Goal: Information Seeking & Learning: Learn about a topic

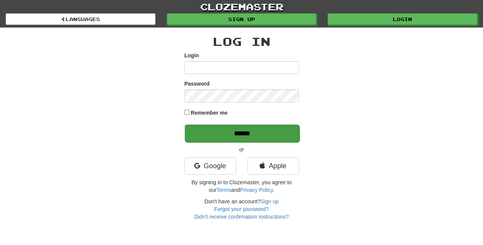
type input "****"
click at [237, 131] on input "******" at bounding box center [242, 134] width 115 height 18
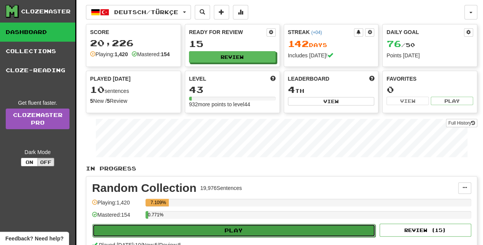
click at [225, 227] on button "Play" at bounding box center [233, 230] width 283 height 13
select select "**"
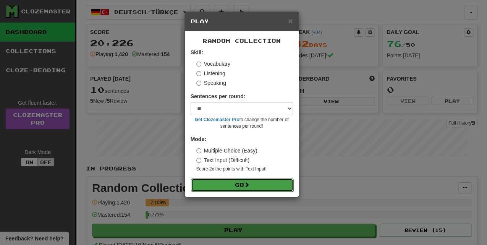
click at [237, 183] on button "Go" at bounding box center [242, 184] width 102 height 13
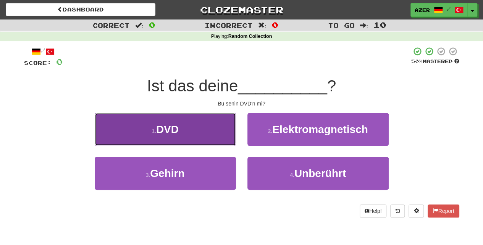
click at [190, 127] on button "1 . DVD" at bounding box center [165, 129] width 141 height 33
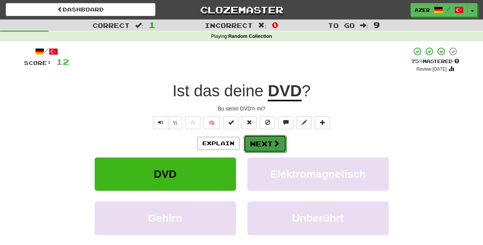
click at [261, 140] on button "Next" at bounding box center [265, 144] width 43 height 18
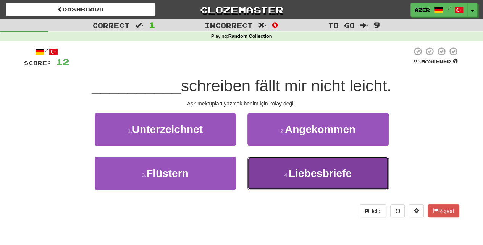
click at [323, 172] on span "Liebesbriefe" at bounding box center [320, 173] width 63 height 12
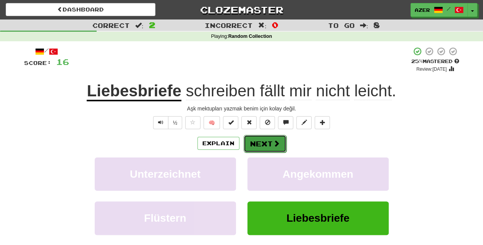
click at [262, 140] on button "Next" at bounding box center [265, 144] width 43 height 18
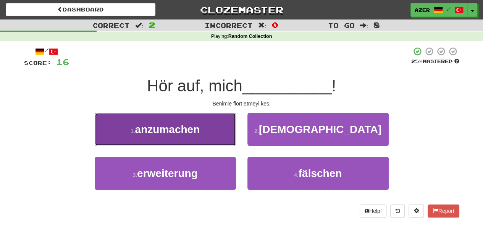
click at [155, 133] on span "anzumachen" at bounding box center [167, 129] width 65 height 12
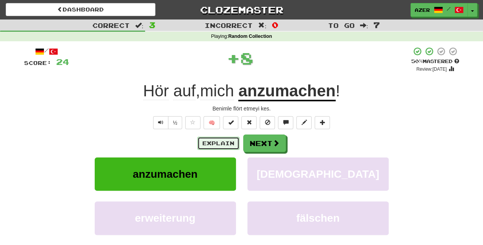
click at [205, 139] on button "Explain" at bounding box center [219, 143] width 42 height 13
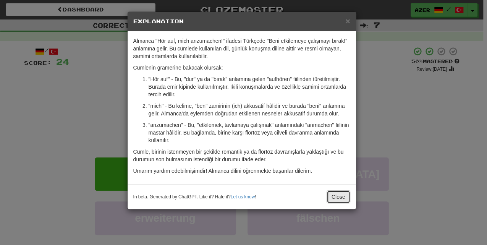
click at [339, 198] on button "Close" at bounding box center [339, 196] width 24 height 13
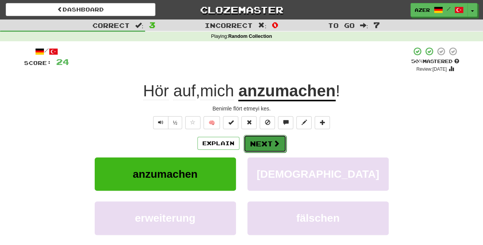
click at [266, 141] on button "Next" at bounding box center [265, 144] width 43 height 18
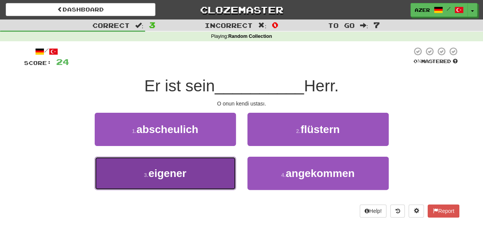
click at [191, 177] on button "3 . eigener" at bounding box center [165, 173] width 141 height 33
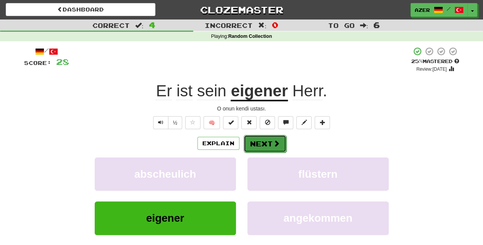
click at [264, 144] on button "Next" at bounding box center [265, 144] width 43 height 18
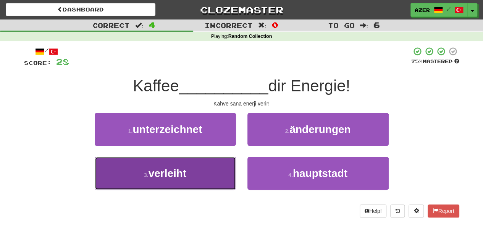
click at [175, 177] on span "verleiht" at bounding box center [168, 173] width 38 height 12
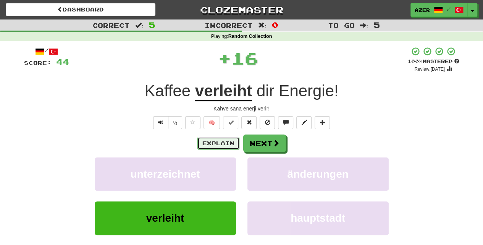
click at [208, 144] on button "Explain" at bounding box center [219, 143] width 42 height 13
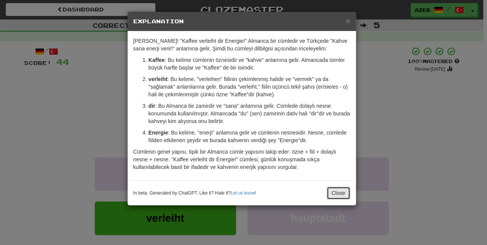
click at [331, 191] on button "Close" at bounding box center [339, 193] width 24 height 13
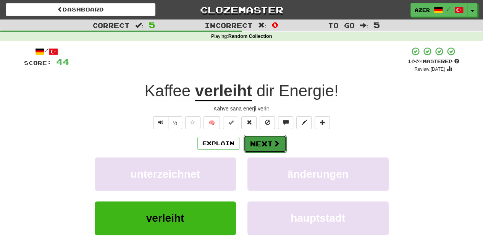
click at [268, 141] on button "Next" at bounding box center [265, 144] width 43 height 18
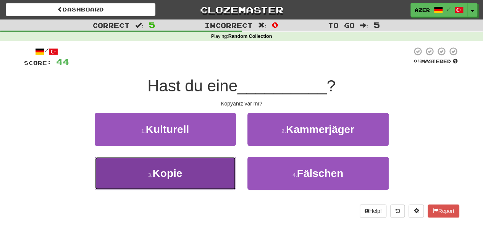
click at [182, 181] on button "3 . Kopie" at bounding box center [165, 173] width 141 height 33
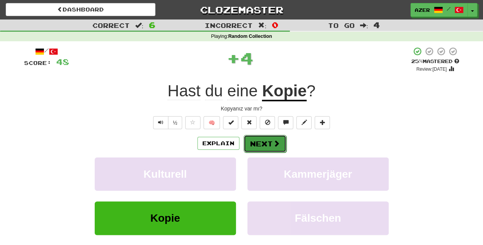
click at [266, 141] on button "Next" at bounding box center [265, 144] width 43 height 18
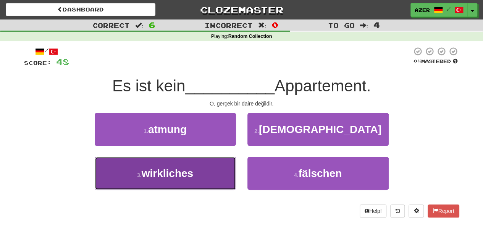
click at [173, 179] on button "3 . wirkliches" at bounding box center [165, 173] width 141 height 33
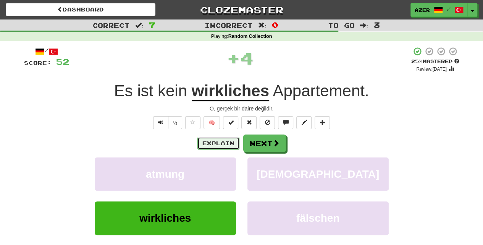
click at [206, 146] on button "Explain" at bounding box center [219, 143] width 42 height 13
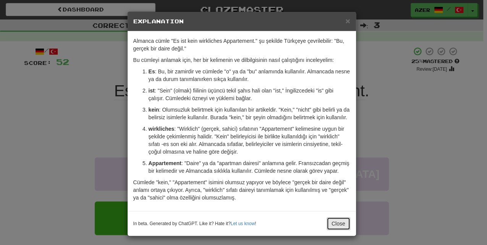
click at [336, 220] on button "Close" at bounding box center [339, 223] width 24 height 13
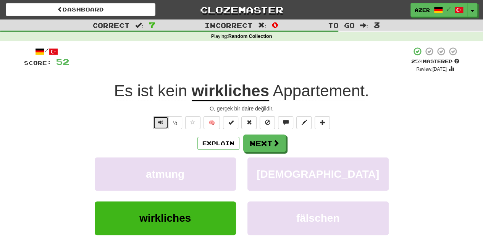
click at [164, 120] on span "Text-to-speech controls" at bounding box center [160, 122] width 5 height 5
click at [277, 147] on button "Next" at bounding box center [265, 144] width 43 height 18
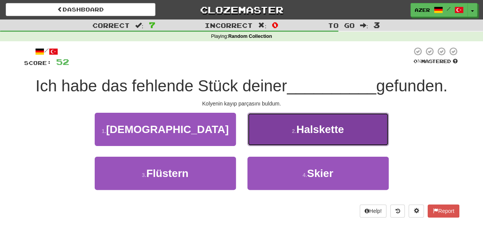
click at [337, 123] on button "2 . Halskette" at bounding box center [318, 129] width 141 height 33
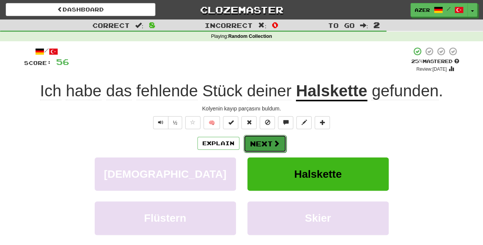
click at [271, 142] on button "Next" at bounding box center [265, 144] width 43 height 18
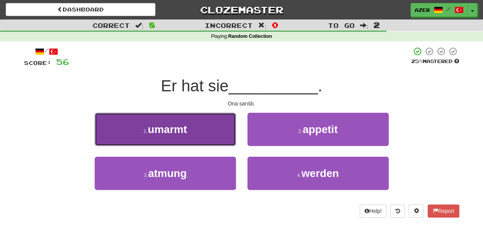
click at [174, 130] on span "umarmt" at bounding box center [167, 129] width 39 height 12
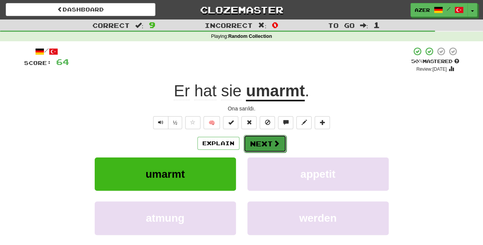
click at [270, 143] on button "Next" at bounding box center [265, 144] width 43 height 18
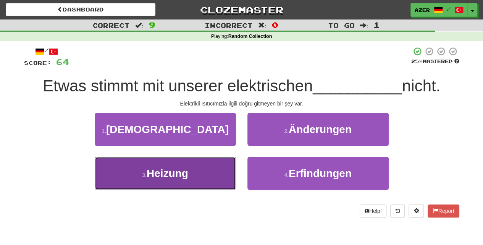
click at [180, 170] on span "Heizung" at bounding box center [168, 173] width 42 height 12
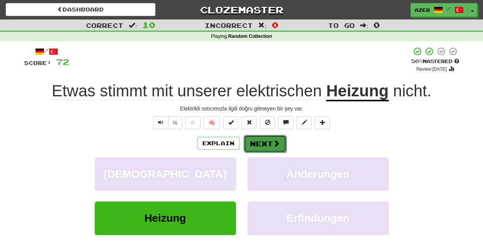
click at [256, 147] on button "Next" at bounding box center [265, 144] width 43 height 18
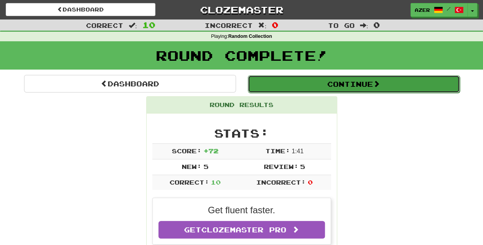
click at [372, 89] on button "Continue" at bounding box center [354, 84] width 212 height 18
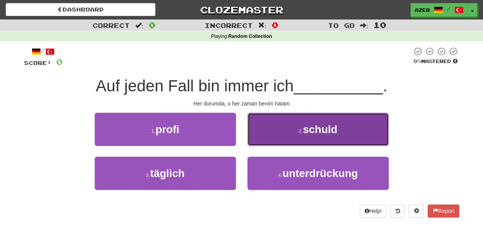
click at [326, 132] on span "schuld" at bounding box center [320, 129] width 34 height 12
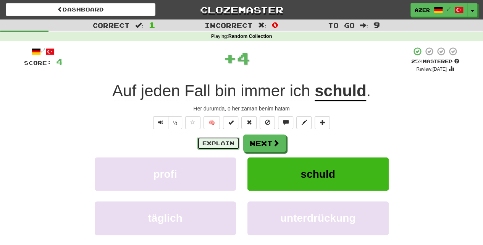
click at [218, 144] on button "Explain" at bounding box center [219, 143] width 42 height 13
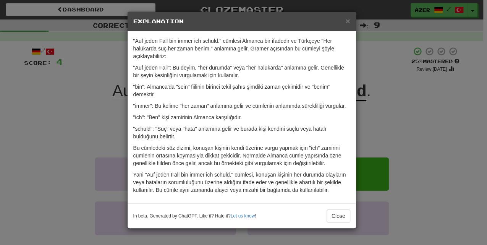
click at [351, 213] on div "In beta. Generated by ChatGPT. Like it? Hate it? Let us know ! Close" at bounding box center [242, 215] width 229 height 25
click at [342, 214] on button "Close" at bounding box center [339, 215] width 24 height 13
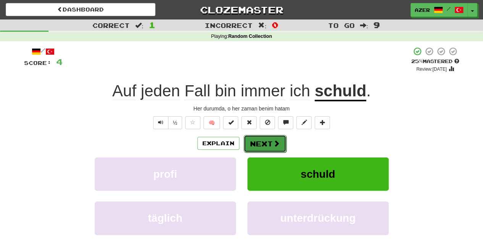
click at [271, 146] on button "Next" at bounding box center [265, 144] width 43 height 18
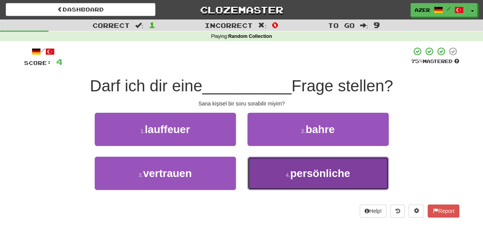
click at [340, 175] on span "persönliche" at bounding box center [320, 173] width 60 height 12
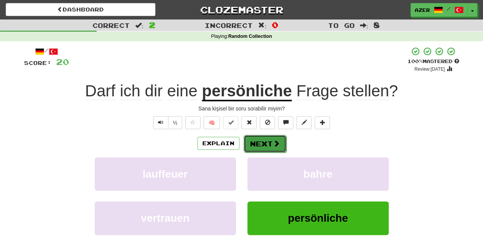
click at [269, 140] on button "Next" at bounding box center [265, 144] width 43 height 18
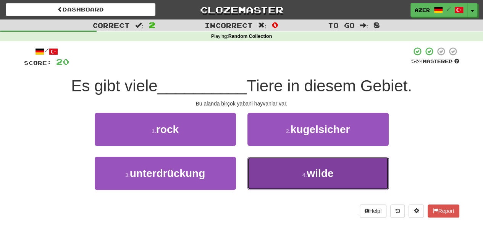
click at [324, 173] on span "wilde" at bounding box center [320, 173] width 27 height 12
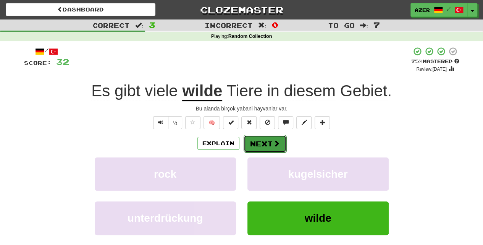
click at [274, 146] on span at bounding box center [276, 143] width 7 height 7
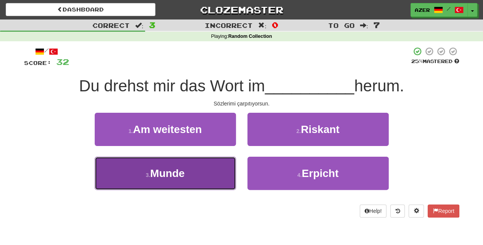
click at [180, 180] on button "3 . Munde" at bounding box center [165, 173] width 141 height 33
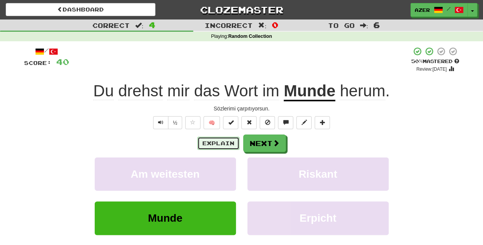
click at [221, 139] on button "Explain" at bounding box center [219, 143] width 42 height 13
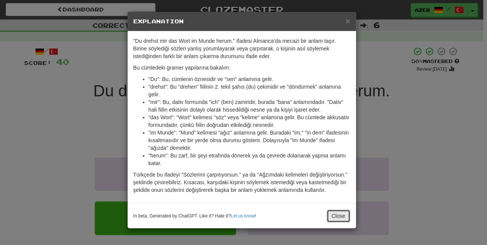
click at [339, 213] on button "Close" at bounding box center [339, 215] width 24 height 13
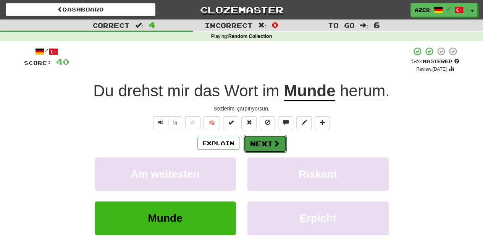
click at [268, 146] on button "Next" at bounding box center [265, 144] width 43 height 18
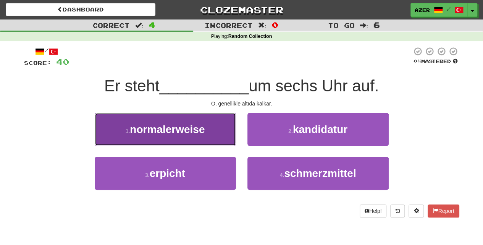
click at [188, 127] on span "normalerweise" at bounding box center [167, 129] width 75 height 12
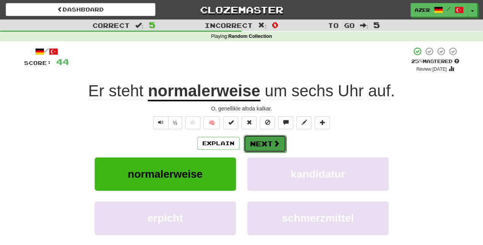
click at [264, 143] on button "Next" at bounding box center [265, 144] width 43 height 18
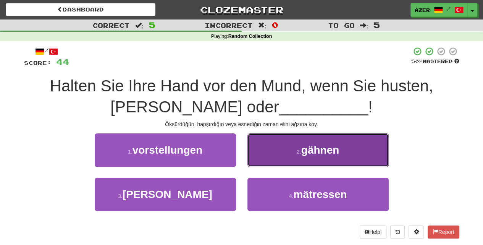
click at [334, 155] on span "gähnen" at bounding box center [321, 150] width 38 height 12
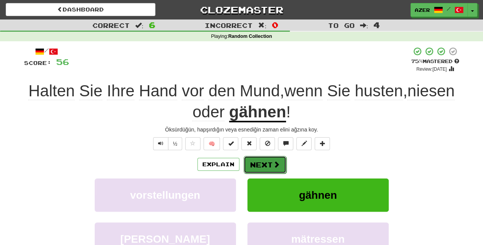
click at [268, 169] on button "Next" at bounding box center [265, 165] width 43 height 18
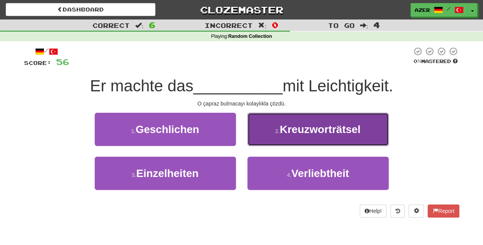
click at [327, 135] on button "2 . Kreuzworträtsel" at bounding box center [318, 129] width 141 height 33
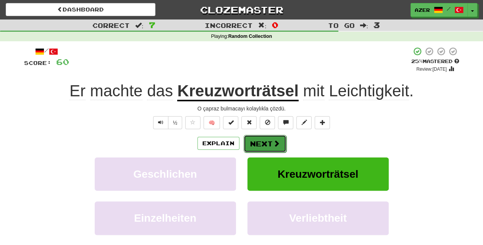
click at [271, 142] on button "Next" at bounding box center [265, 144] width 43 height 18
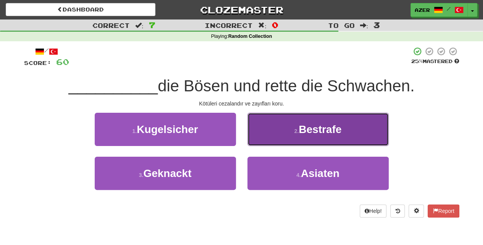
click at [350, 124] on button "2 . Bestrafe" at bounding box center [318, 129] width 141 height 33
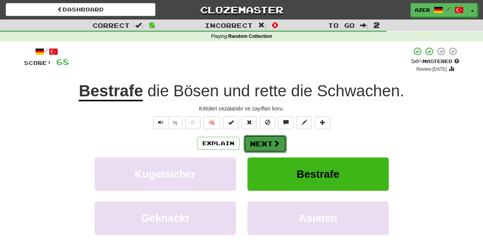
click at [265, 143] on button "Next" at bounding box center [265, 144] width 43 height 18
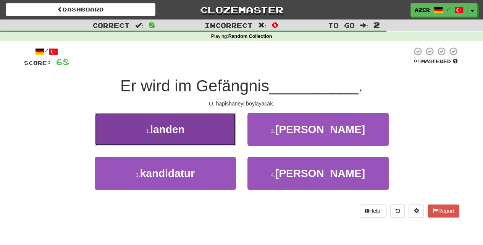
click at [168, 130] on span "landen" at bounding box center [167, 129] width 34 height 12
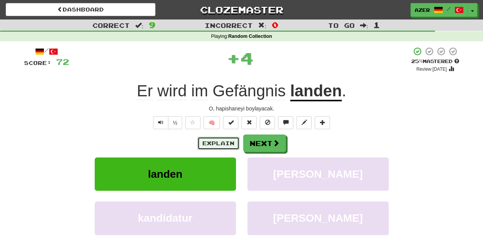
click at [215, 143] on button "Explain" at bounding box center [219, 143] width 42 height 13
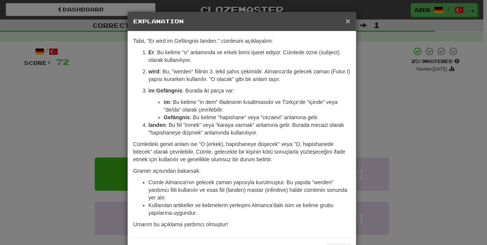
click at [345, 18] on span "×" at bounding box center [347, 20] width 5 height 9
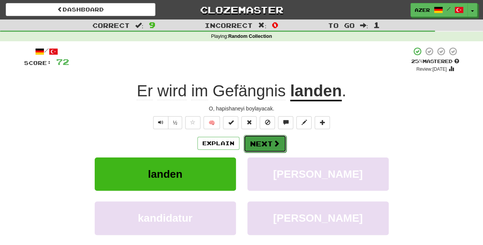
click at [264, 144] on button "Next" at bounding box center [265, 144] width 43 height 18
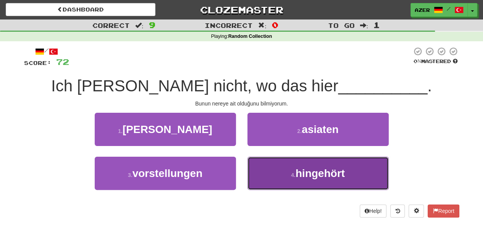
click at [331, 175] on span "hingehört" at bounding box center [320, 173] width 49 height 12
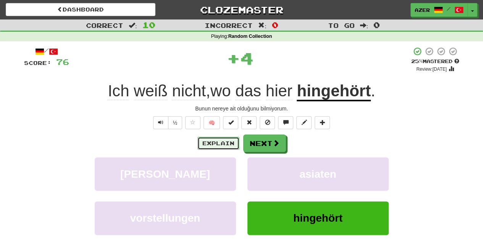
click at [209, 144] on button "Explain" at bounding box center [219, 143] width 42 height 13
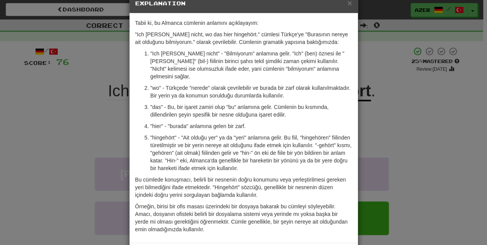
scroll to position [44, 0]
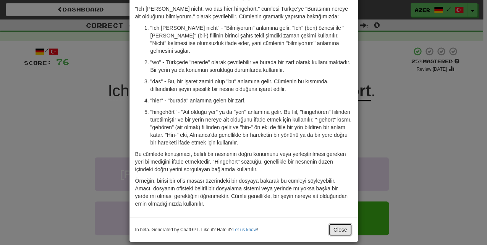
click at [333, 223] on button "Close" at bounding box center [341, 229] width 24 height 13
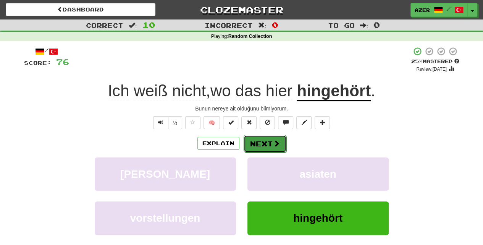
click at [264, 141] on button "Next" at bounding box center [265, 144] width 43 height 18
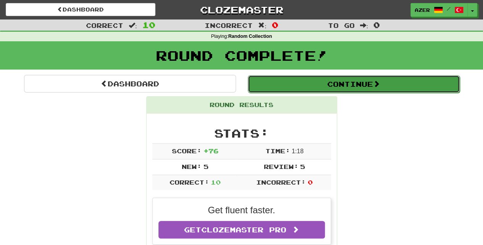
click at [343, 80] on button "Continue" at bounding box center [354, 84] width 212 height 18
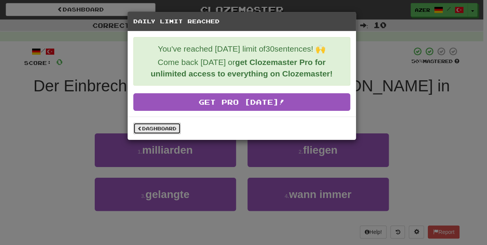
click at [172, 128] on link "Dashboard" at bounding box center [156, 128] width 47 height 11
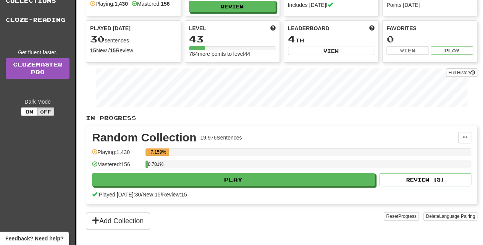
scroll to position [51, 0]
